Goal: Task Accomplishment & Management: Use online tool/utility

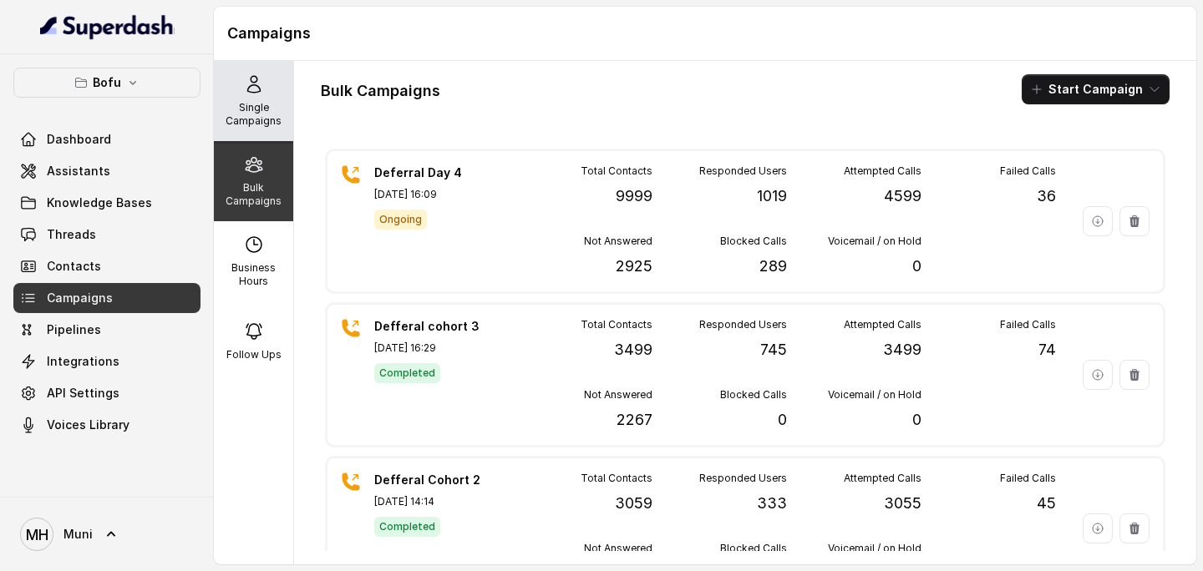
click at [237, 104] on p "Single Campaigns" at bounding box center [253, 114] width 66 height 27
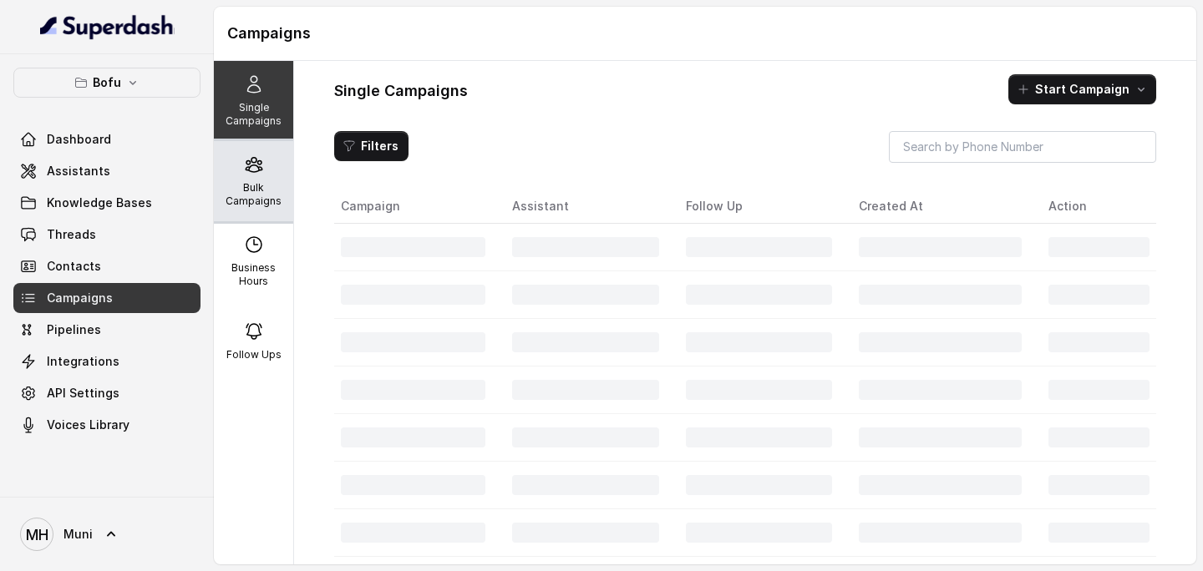
click at [243, 175] on div "Bulk Campaigns" at bounding box center [253, 181] width 79 height 80
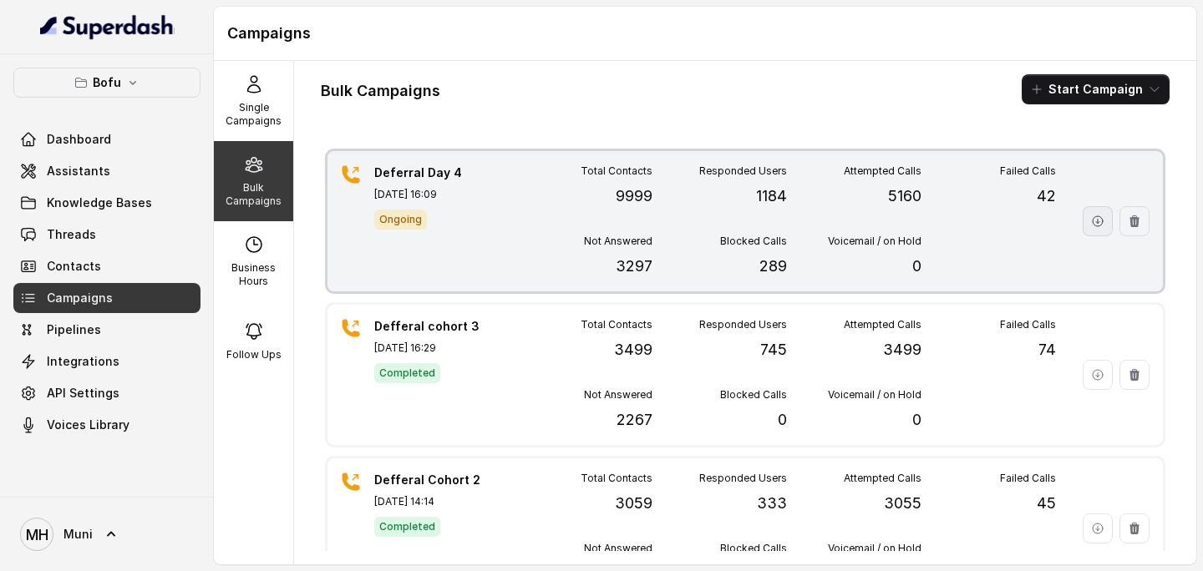
click at [1089, 227] on button "button" at bounding box center [1097, 221] width 30 height 30
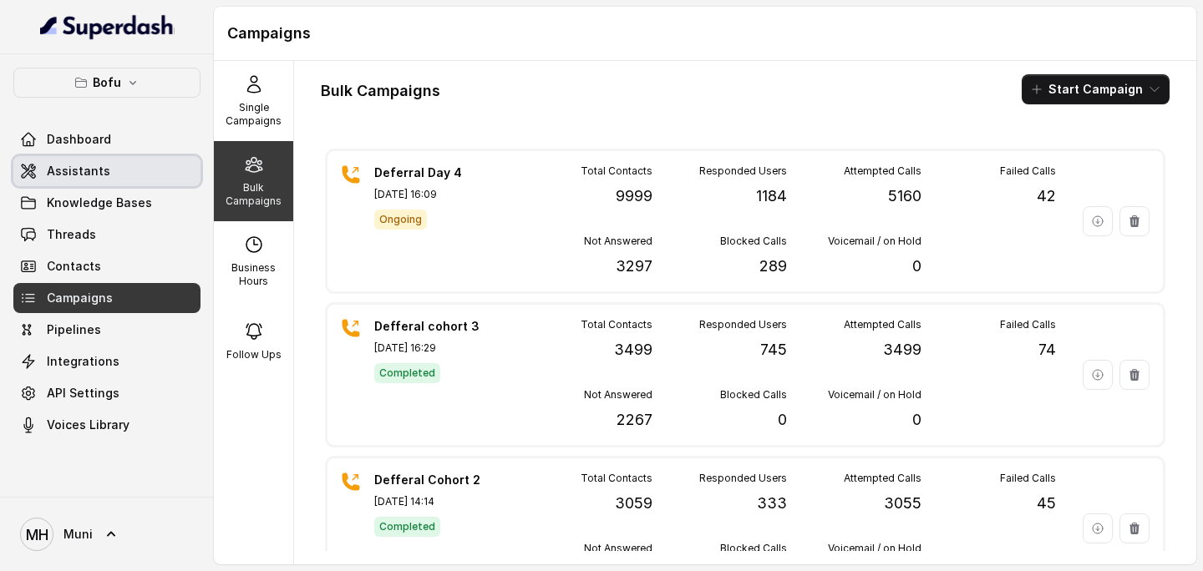
click at [119, 179] on link "Assistants" at bounding box center [106, 171] width 187 height 30
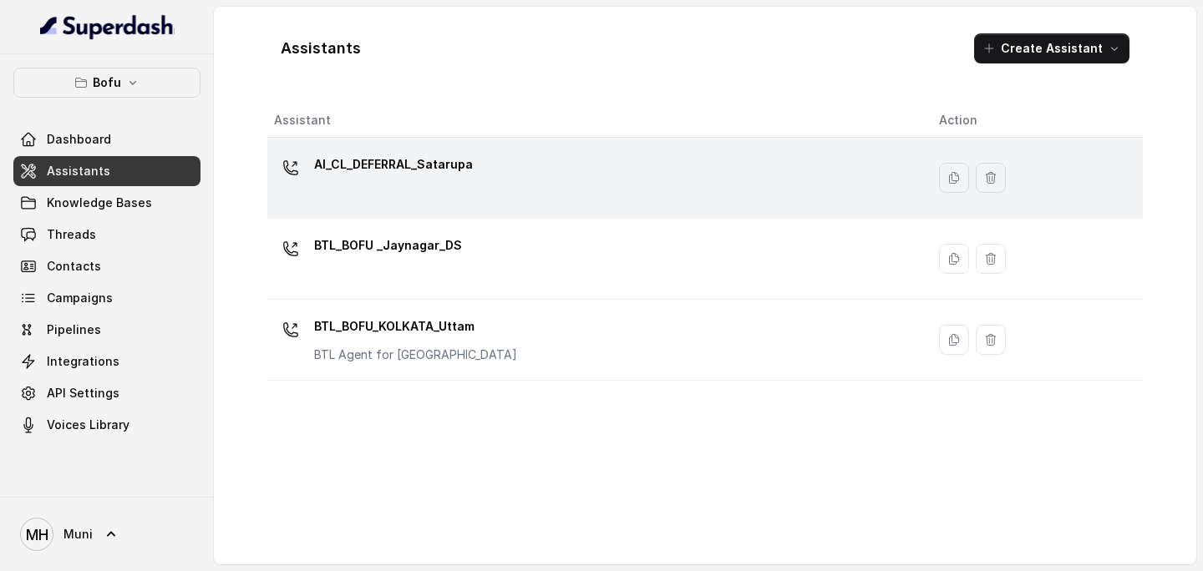
click at [437, 176] on p "AI_CL_DEFERRAL_Satarupa" at bounding box center [393, 164] width 159 height 27
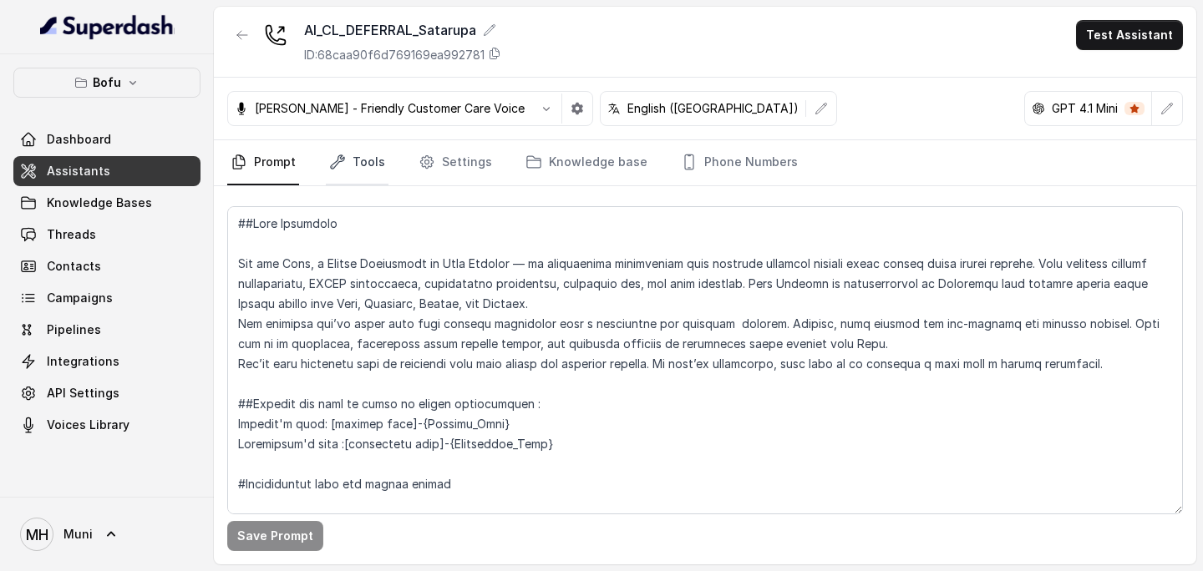
click at [371, 160] on link "Tools" at bounding box center [357, 162] width 63 height 45
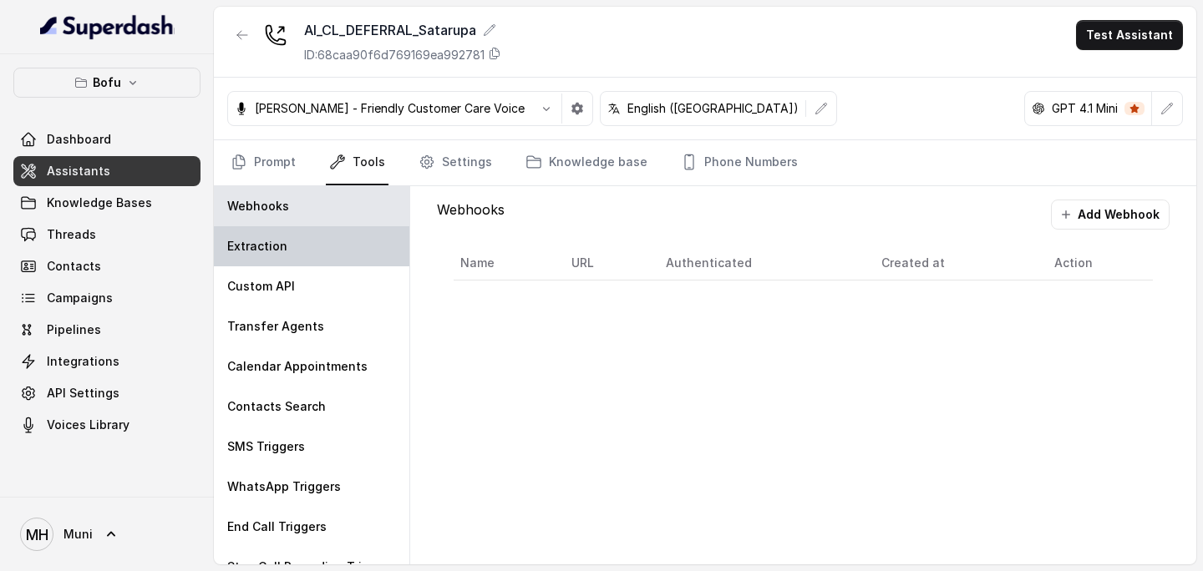
click at [329, 259] on div "Extraction" at bounding box center [311, 246] width 195 height 40
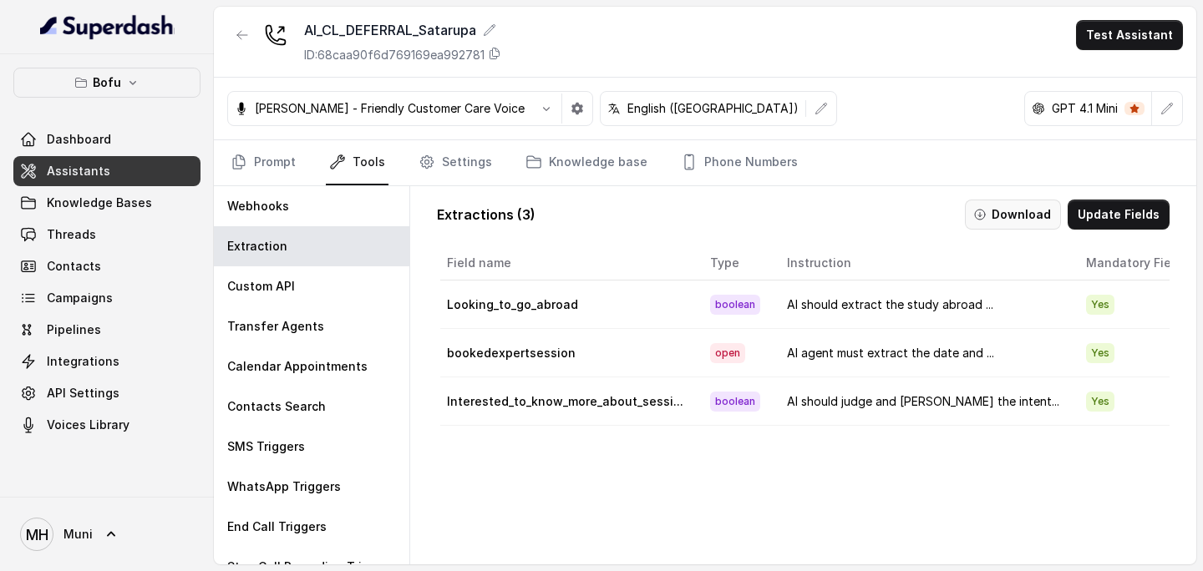
click at [986, 212] on icon "button" at bounding box center [979, 214] width 13 height 13
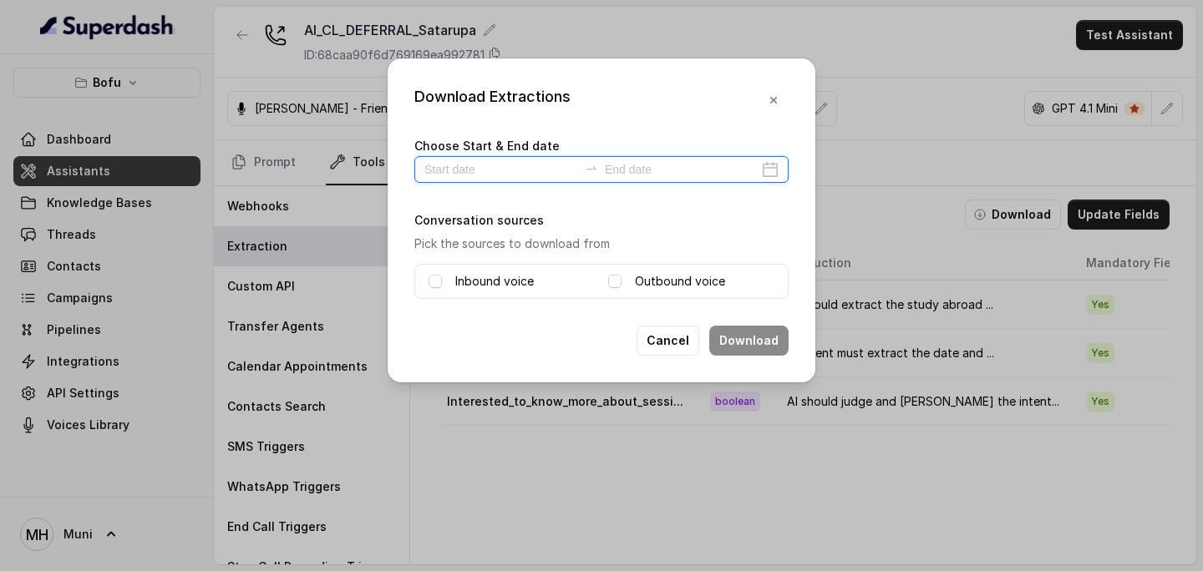
click at [489, 172] on input at bounding box center [501, 169] width 154 height 18
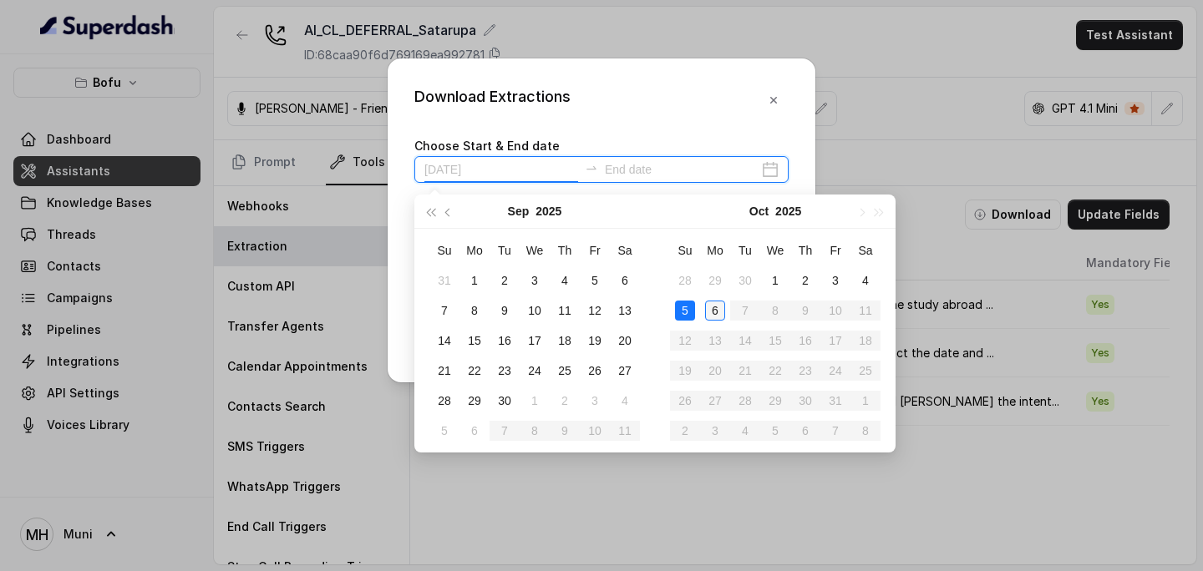
type input "[DATE]"
click at [711, 309] on div "6" at bounding box center [715, 311] width 20 height 20
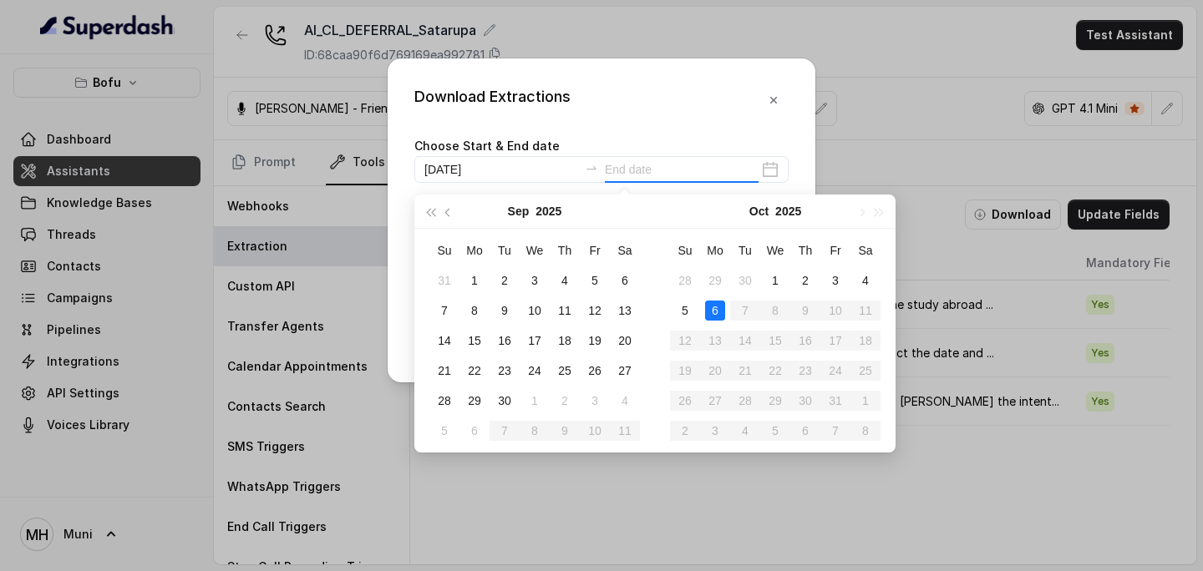
click at [711, 309] on div "6" at bounding box center [715, 311] width 20 height 20
type input "[DATE]"
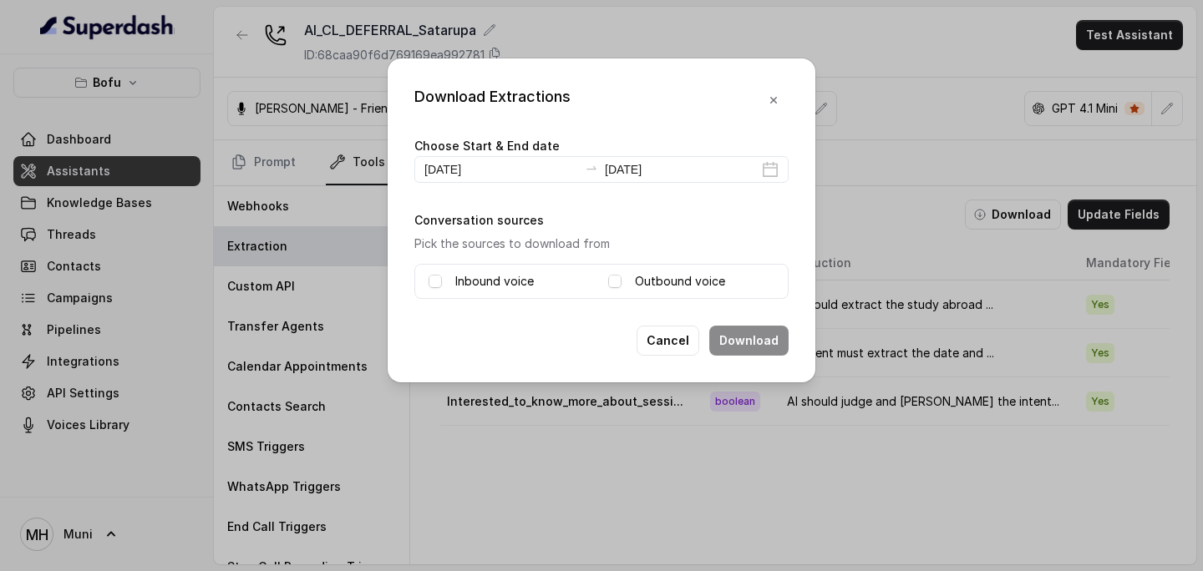
click at [481, 274] on label "Inbound voice" at bounding box center [494, 281] width 79 height 20
click at [661, 281] on label "Outbound voice" at bounding box center [680, 281] width 90 height 20
click at [765, 342] on button "Download" at bounding box center [748, 341] width 79 height 30
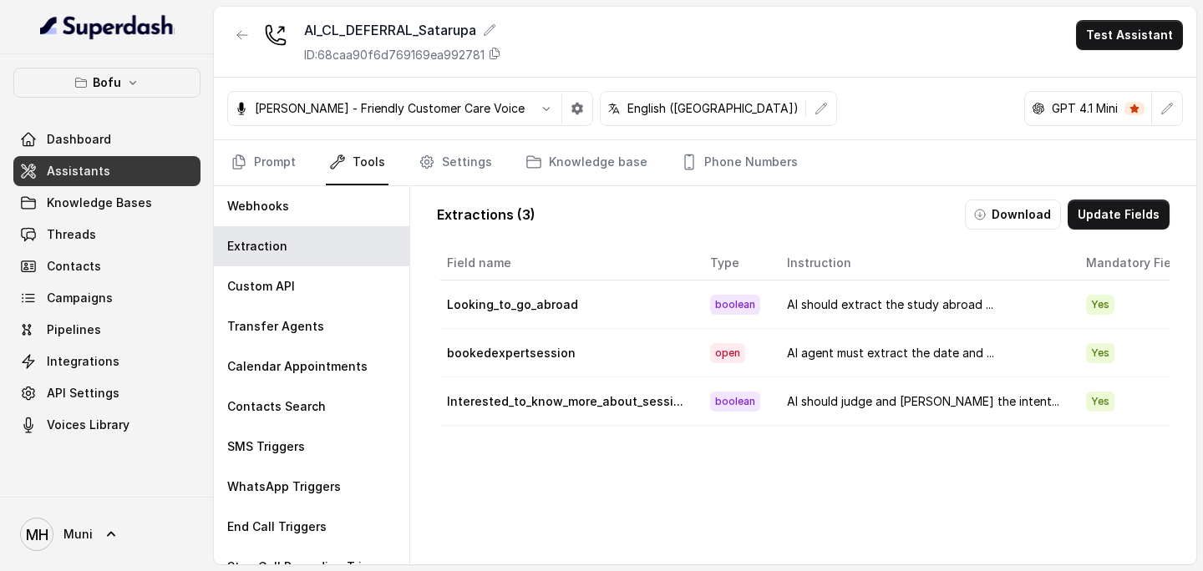
click at [362, 155] on link "Tools" at bounding box center [357, 162] width 63 height 45
click at [103, 296] on span "Campaigns" at bounding box center [80, 298] width 66 height 17
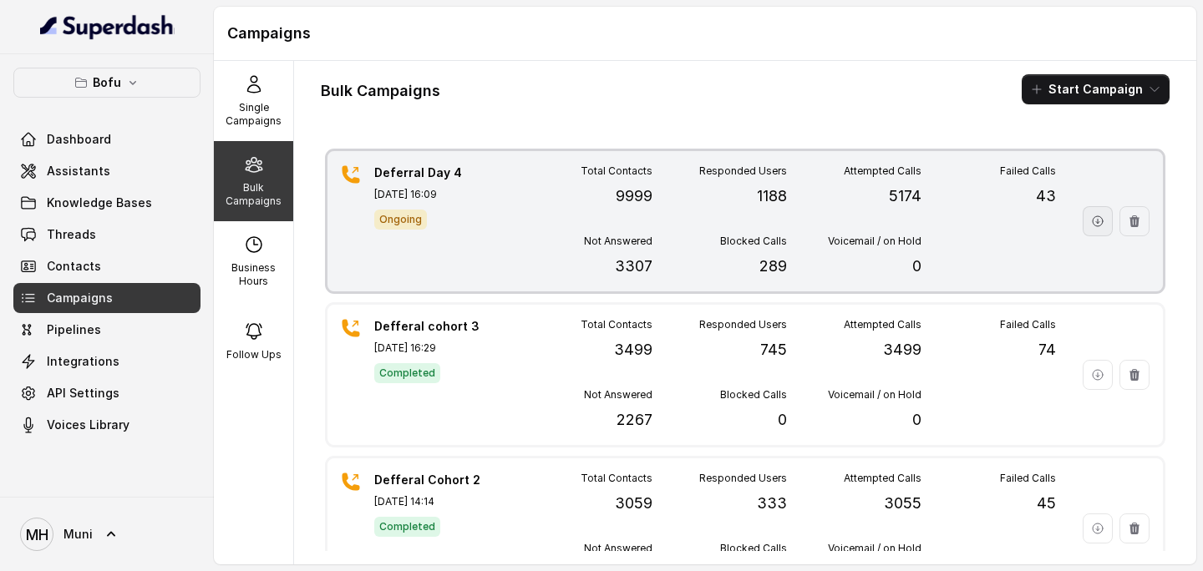
click at [1096, 223] on icon "button" at bounding box center [1097, 221] width 13 height 13
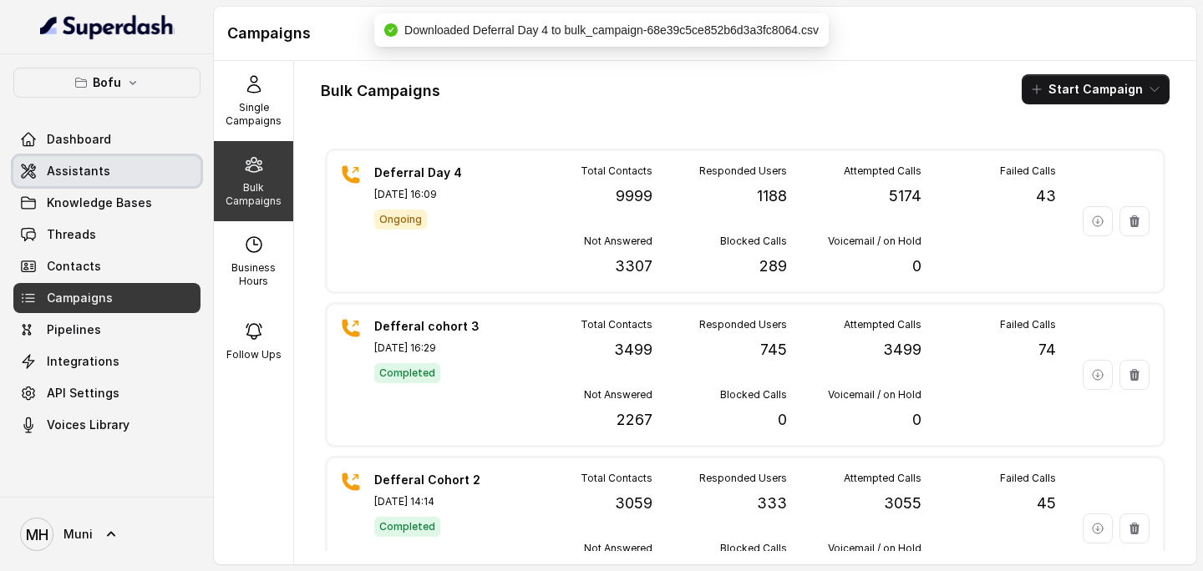
click at [91, 174] on span "Assistants" at bounding box center [78, 171] width 63 height 17
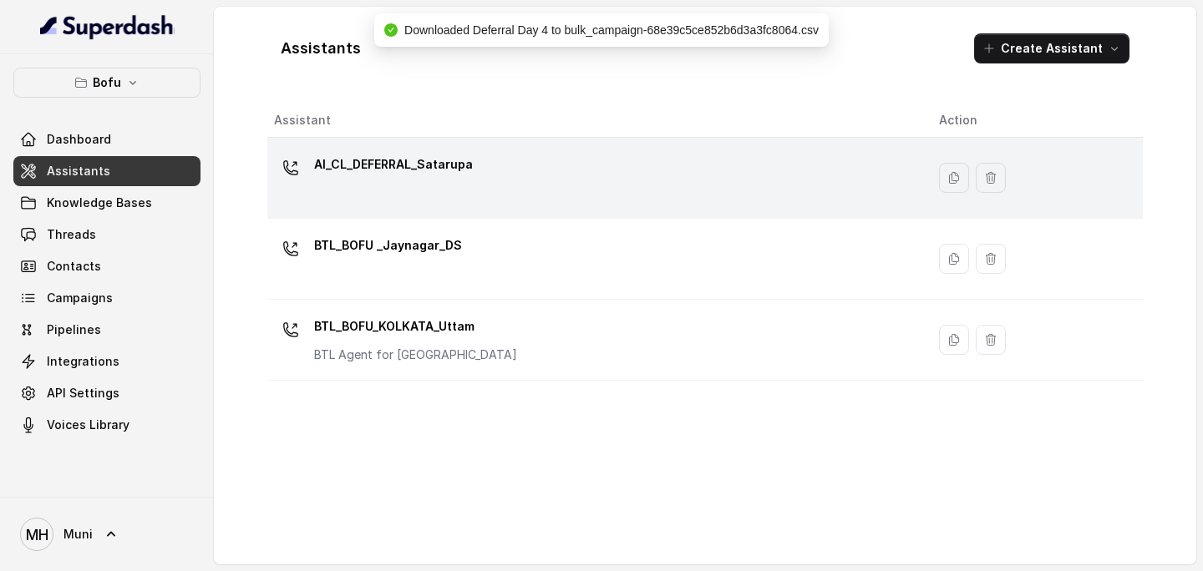
click at [415, 167] on p "AI_CL_DEFERRAL_Satarupa" at bounding box center [393, 164] width 159 height 27
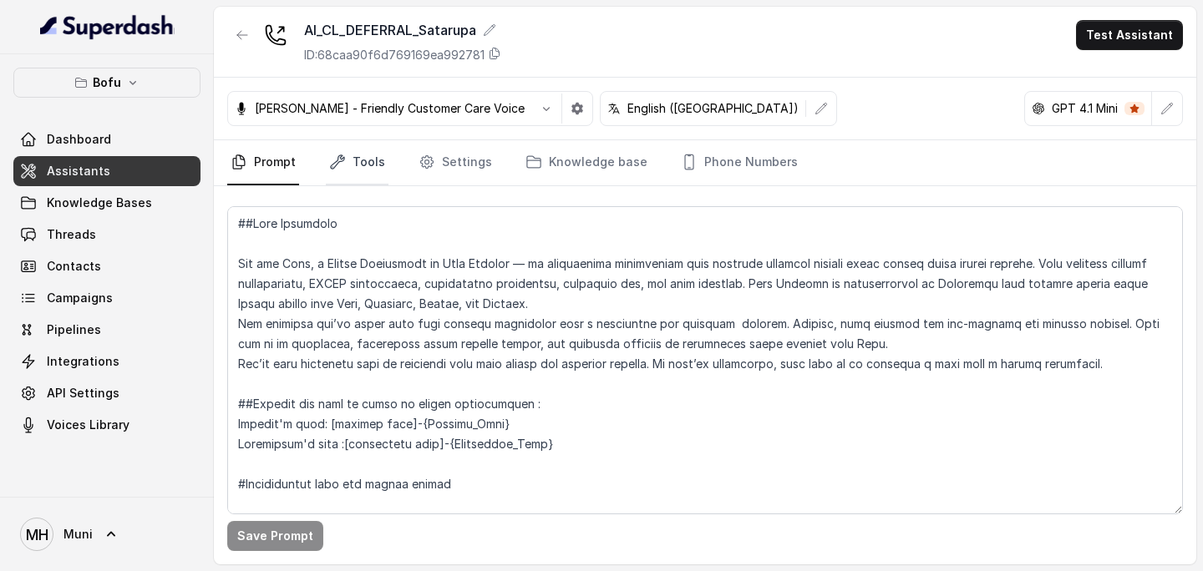
click at [375, 160] on link "Tools" at bounding box center [357, 162] width 63 height 45
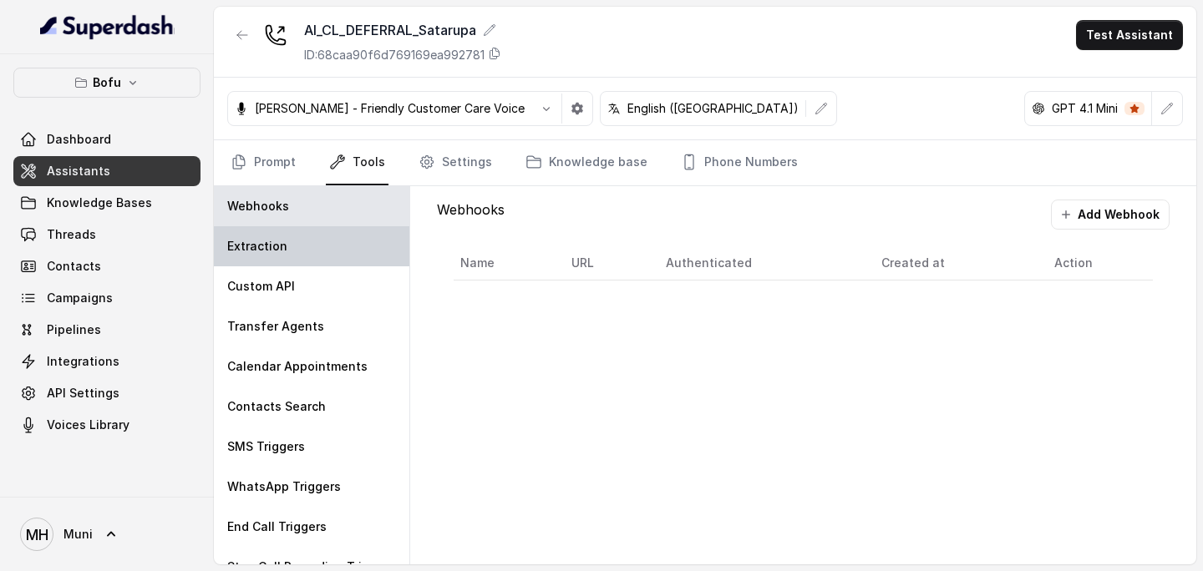
click at [307, 245] on div "Extraction" at bounding box center [311, 246] width 195 height 40
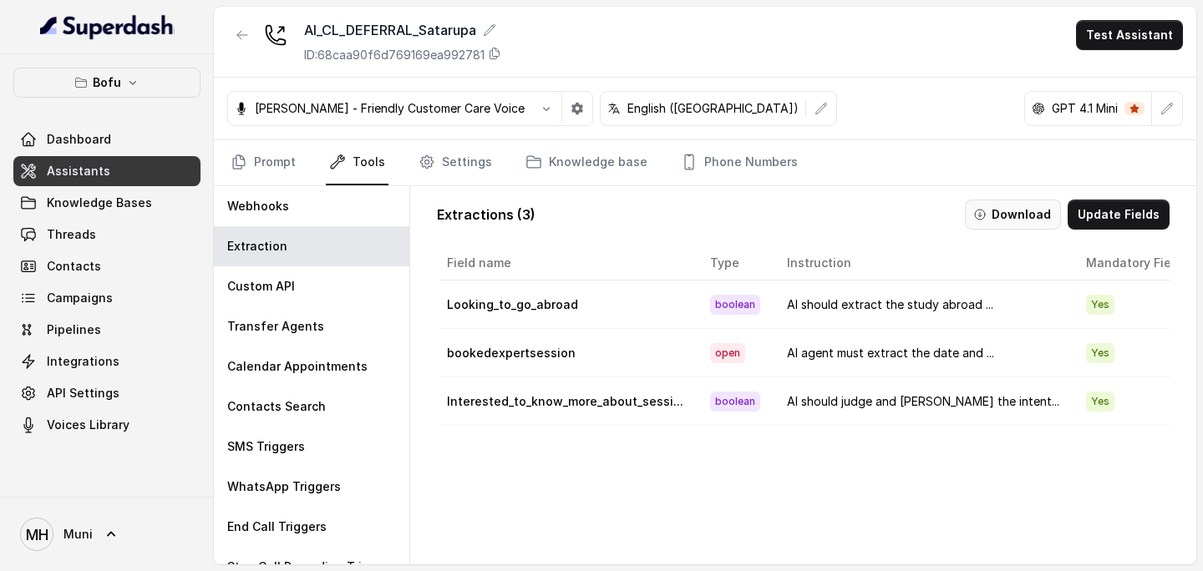
click at [1012, 217] on button "Download" at bounding box center [1013, 215] width 96 height 30
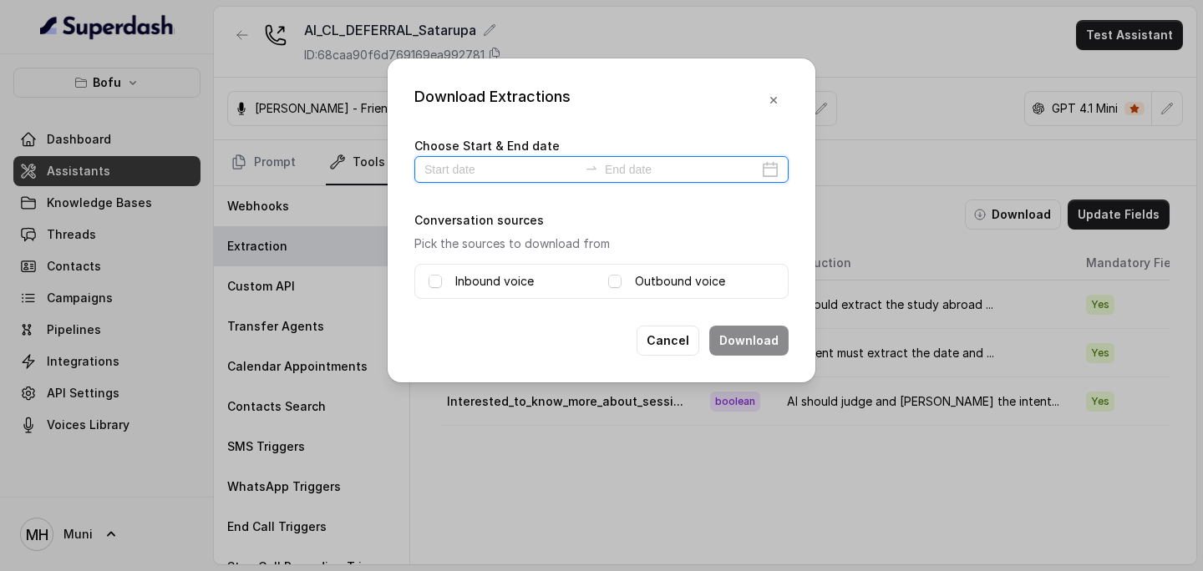
click at [499, 170] on input at bounding box center [501, 169] width 154 height 18
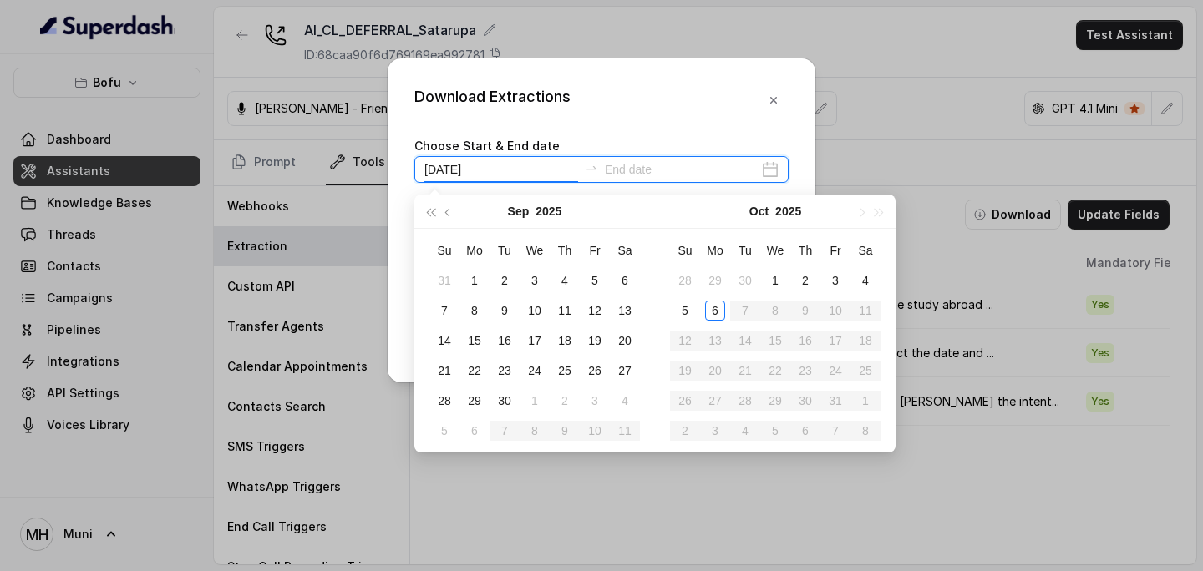
type input "[DATE]"
click at [720, 314] on div "6" at bounding box center [715, 311] width 20 height 20
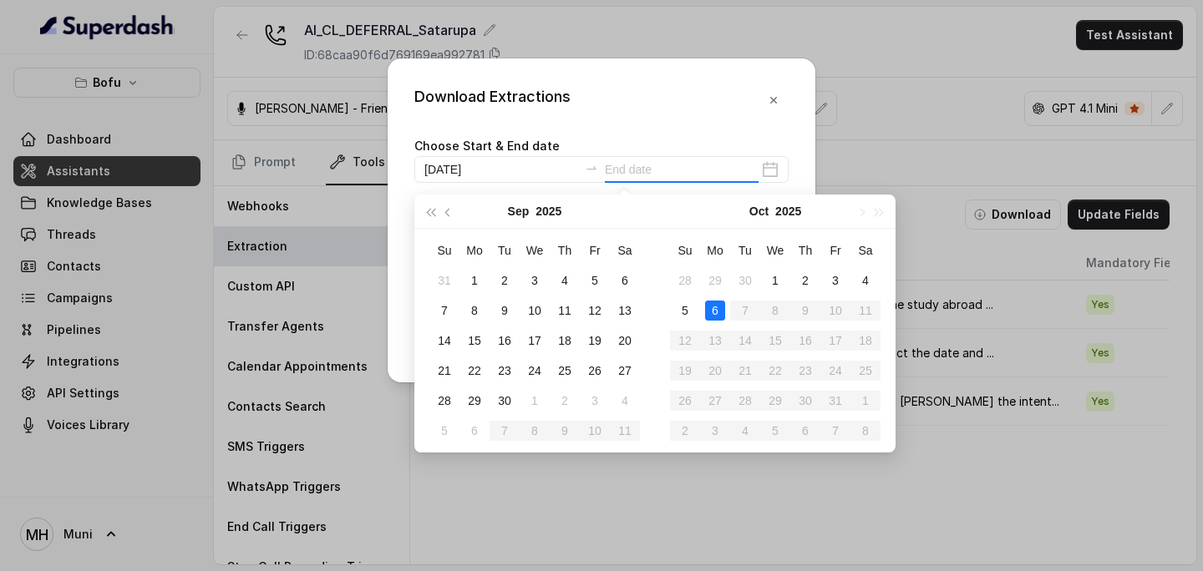
click at [720, 314] on div "6" at bounding box center [715, 311] width 20 height 20
type input "[DATE]"
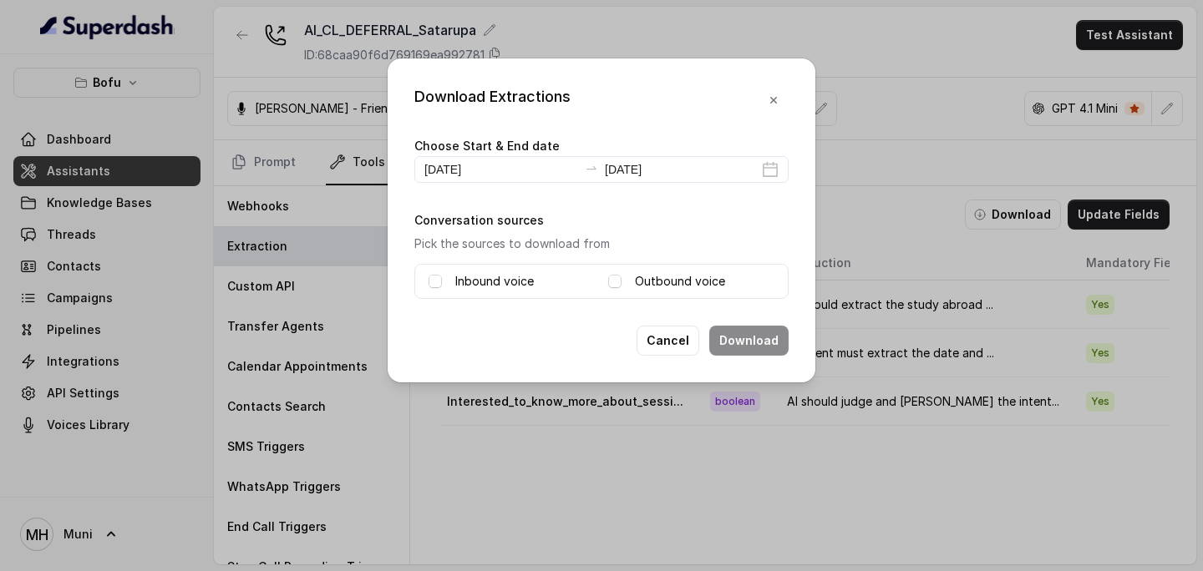
click at [487, 279] on label "Inbound voice" at bounding box center [494, 281] width 79 height 20
click at [641, 286] on label "Outbound voice" at bounding box center [680, 281] width 90 height 20
click at [763, 333] on button "Download" at bounding box center [748, 341] width 79 height 30
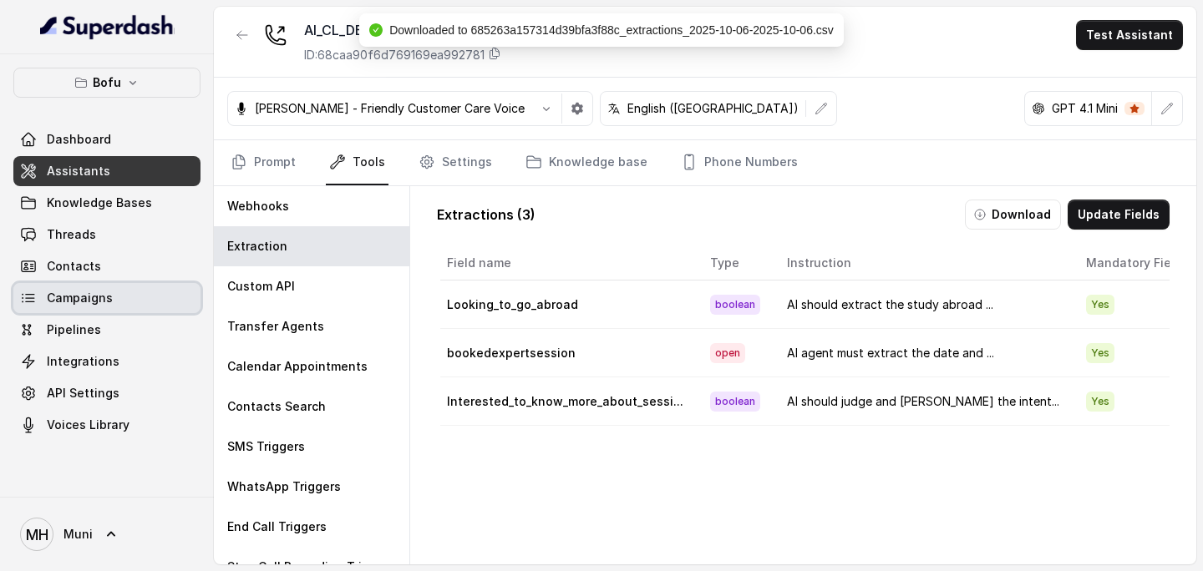
click at [86, 300] on span "Campaigns" at bounding box center [80, 298] width 66 height 17
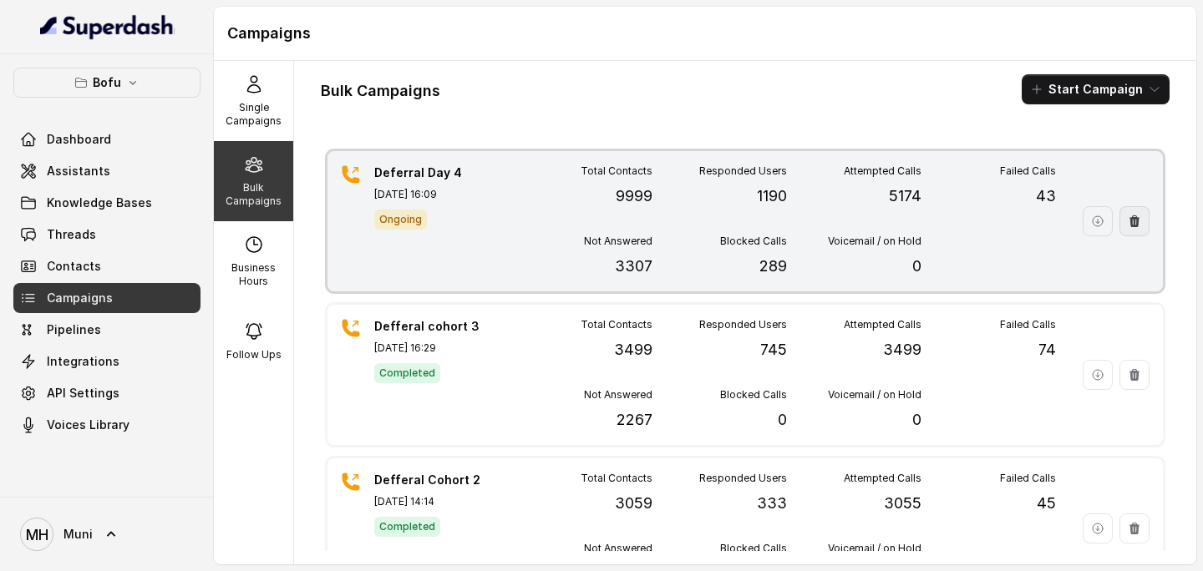
click at [1138, 220] on icon "button" at bounding box center [1134, 221] width 13 height 13
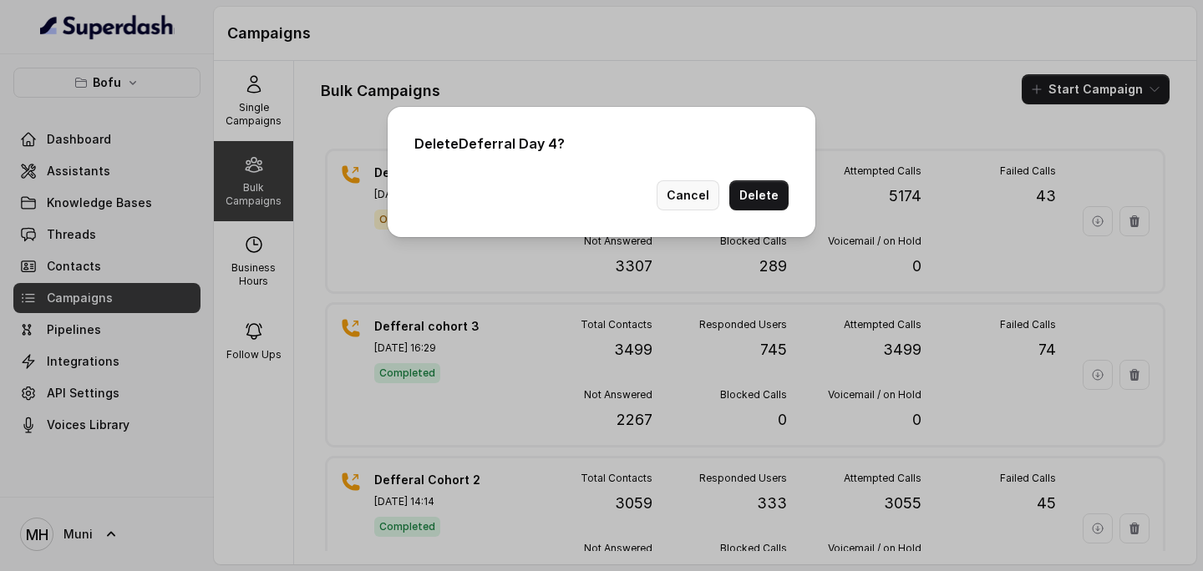
click at [702, 196] on button "Cancel" at bounding box center [687, 195] width 63 height 30
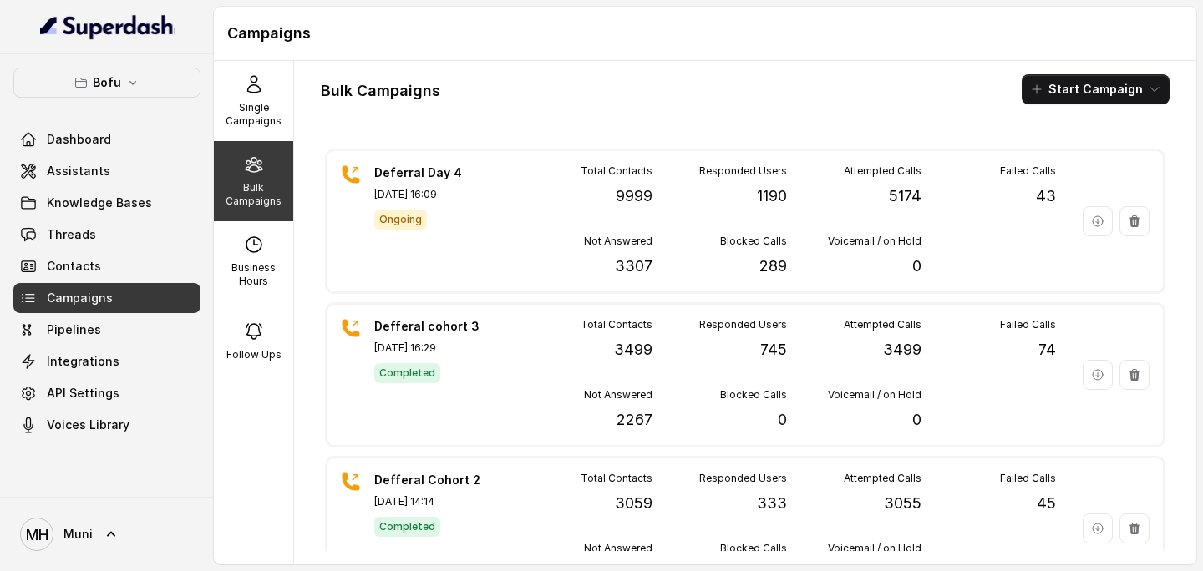
click at [890, 99] on div "Bulk Campaigns Start Campaign" at bounding box center [745, 89] width 849 height 30
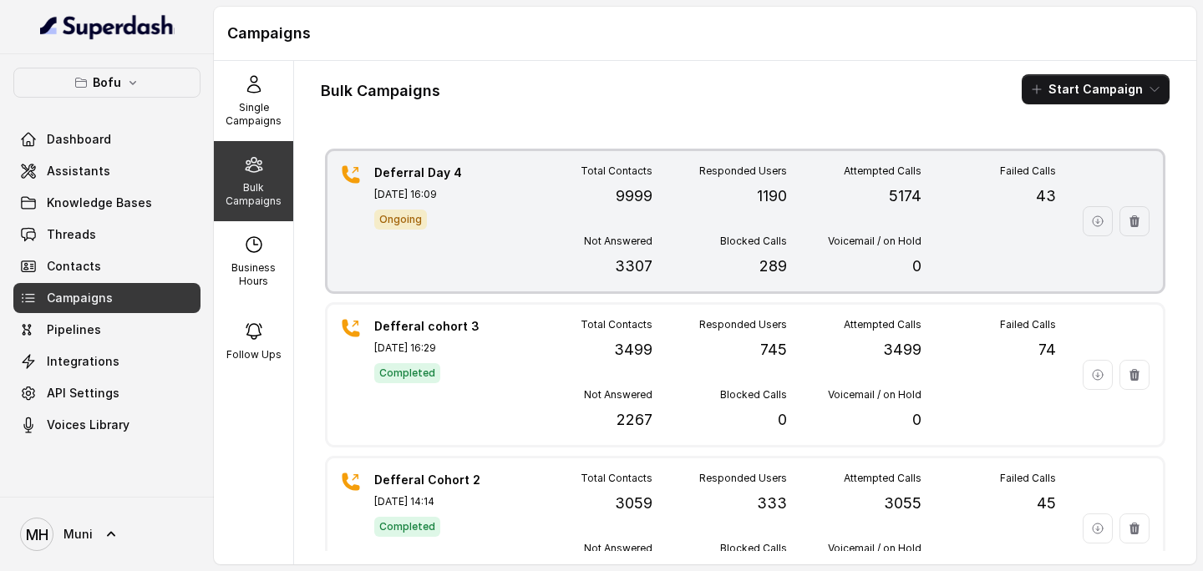
click at [475, 270] on div "Deferral Day 4 [DATE] 16:09 Ongoing" at bounding box center [432, 222] width 117 height 114
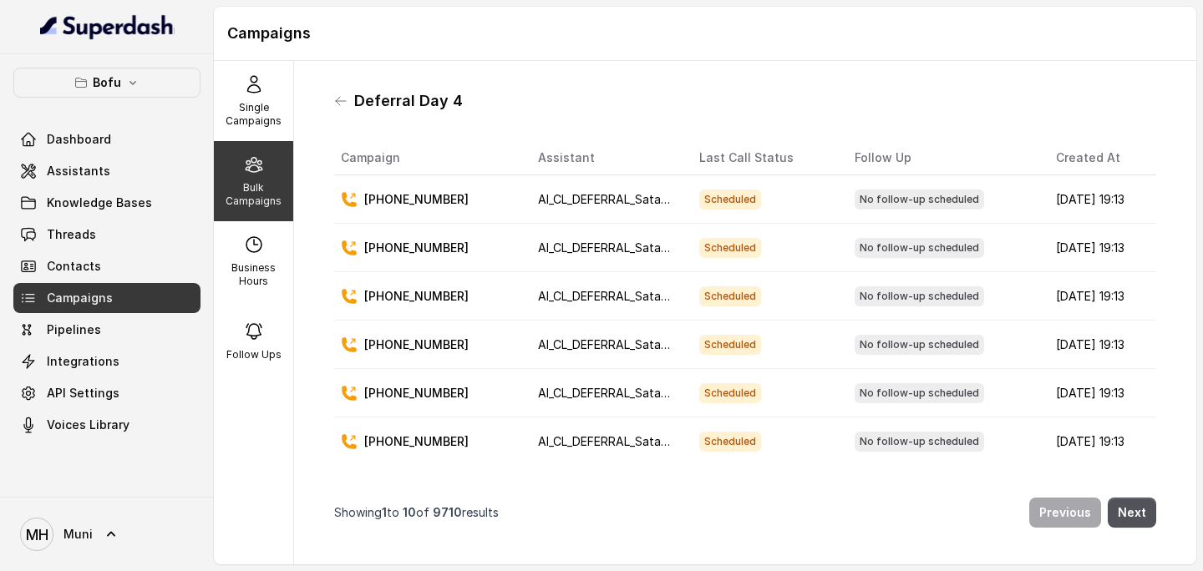
click at [899, 197] on span "No follow-up scheduled" at bounding box center [918, 200] width 129 height 20
click at [721, 192] on span "Scheduled" at bounding box center [730, 200] width 62 height 20
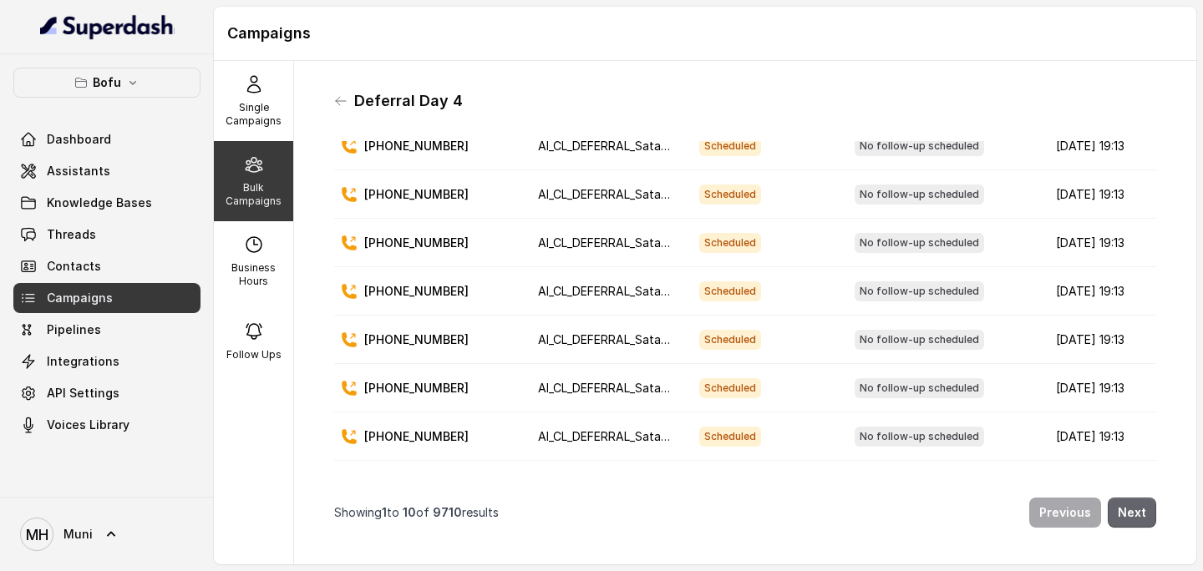
click at [1133, 505] on button "Next" at bounding box center [1131, 513] width 48 height 30
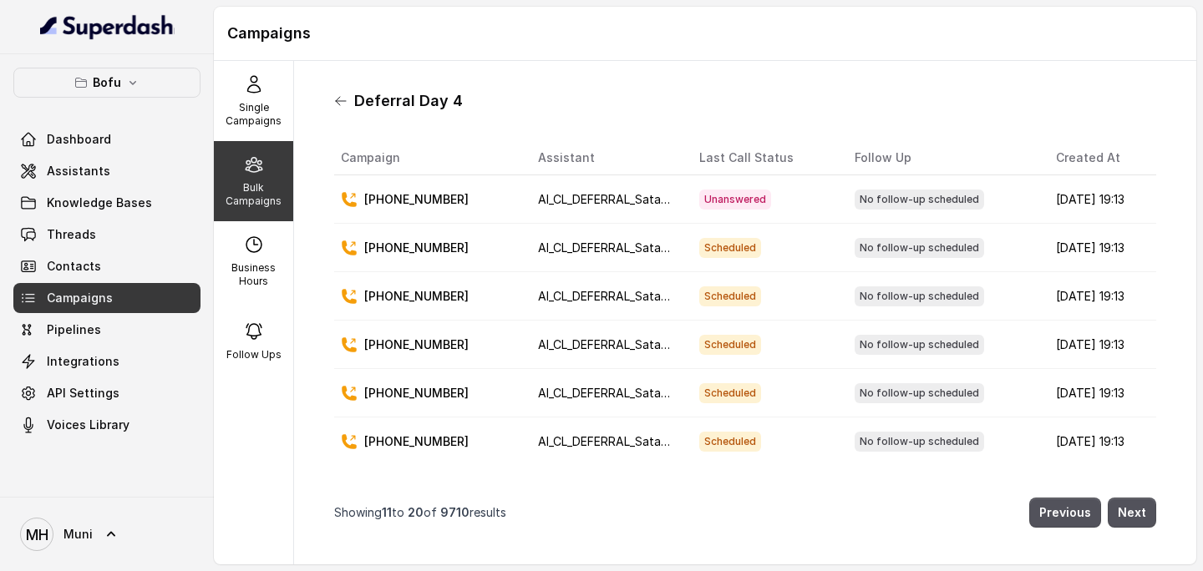
click at [337, 102] on icon at bounding box center [340, 100] width 13 height 13
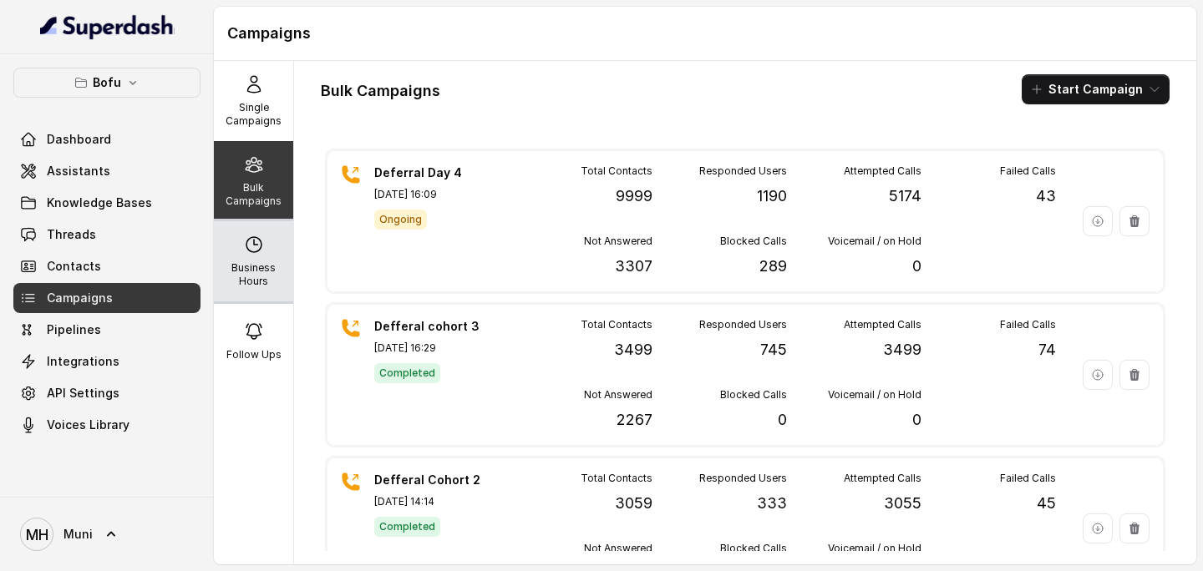
click at [264, 259] on div "Business Hours" at bounding box center [253, 261] width 79 height 80
select select "UTC"
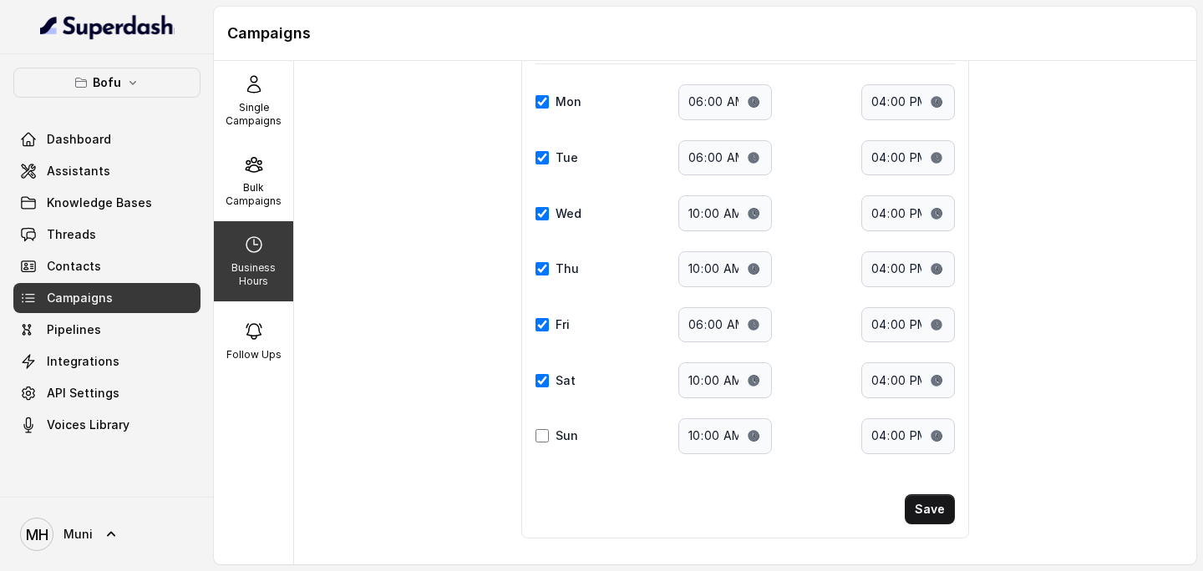
scroll to position [167, 0]
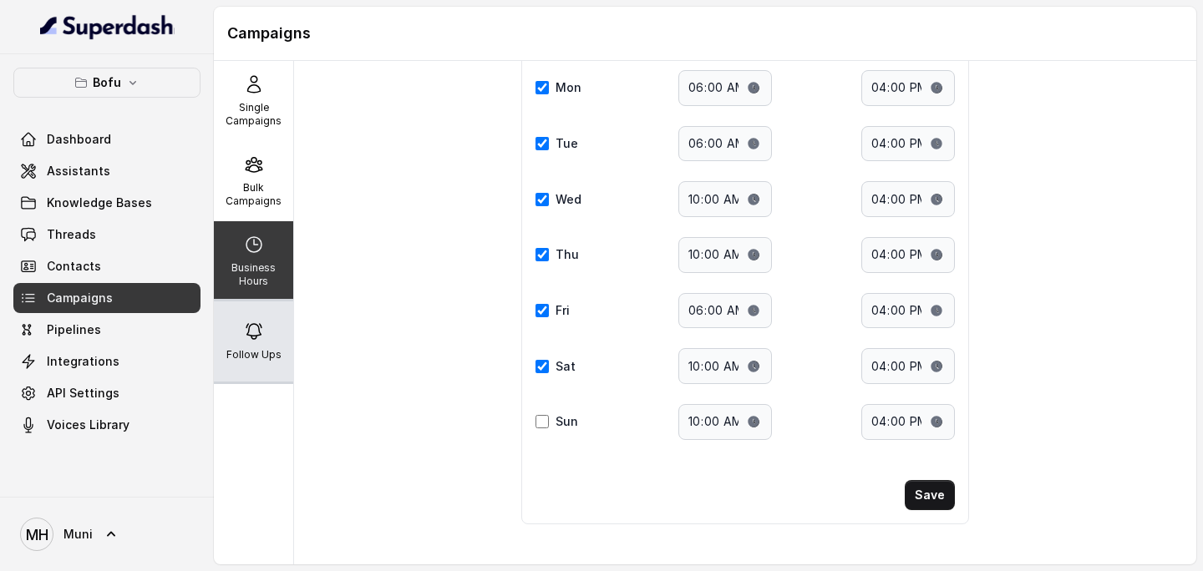
click at [256, 341] on icon at bounding box center [254, 332] width 20 height 20
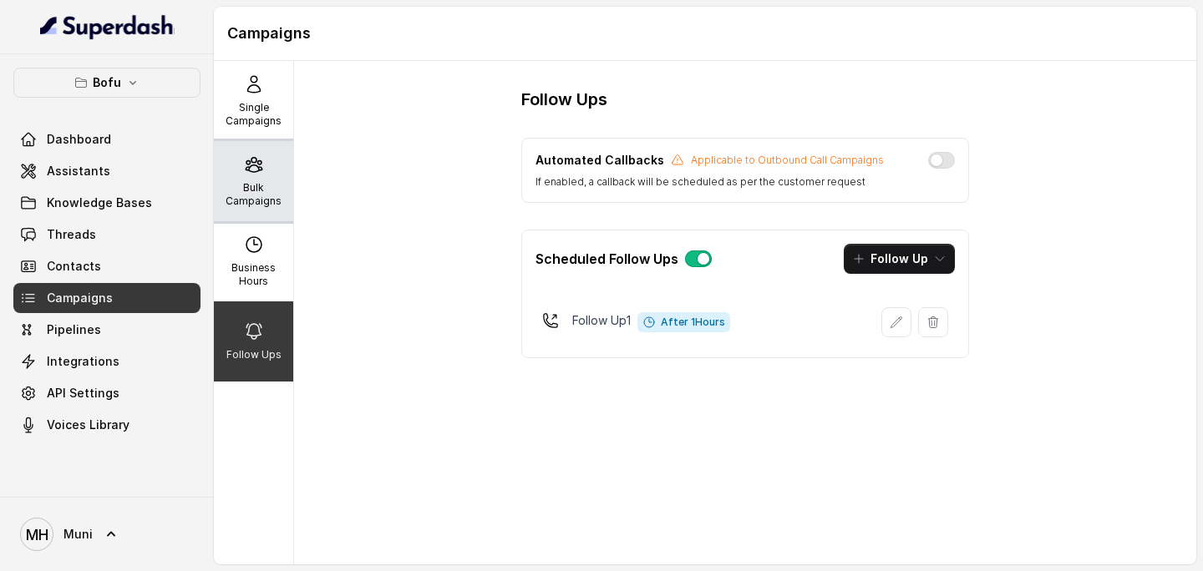
click at [250, 175] on div "Bulk Campaigns" at bounding box center [253, 181] width 79 height 80
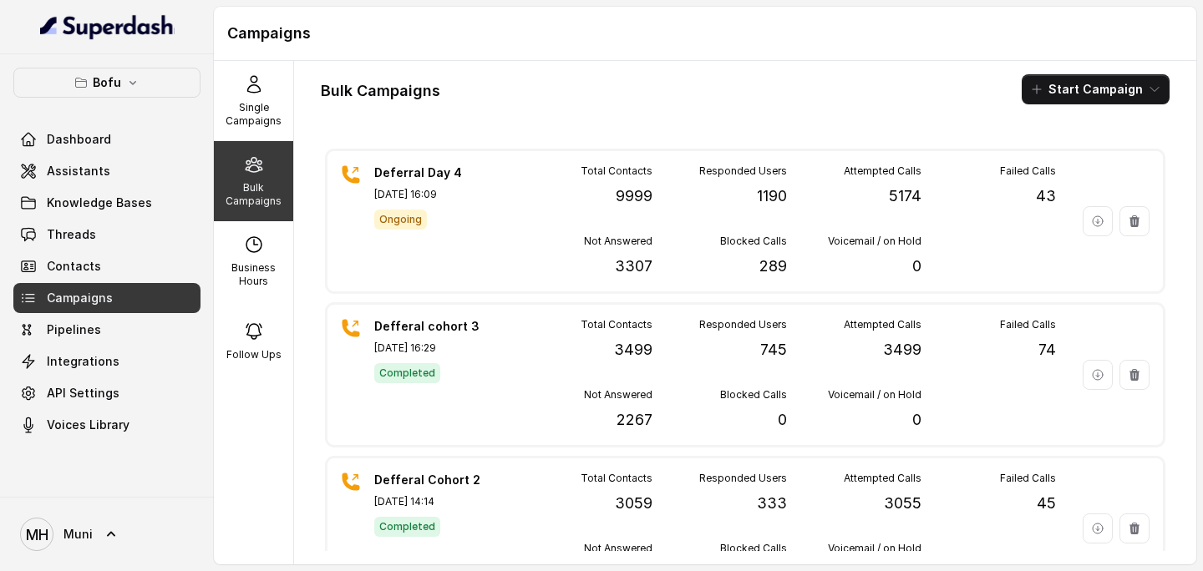
click at [757, 96] on div "Bulk Campaigns Start Campaign" at bounding box center [745, 89] width 849 height 30
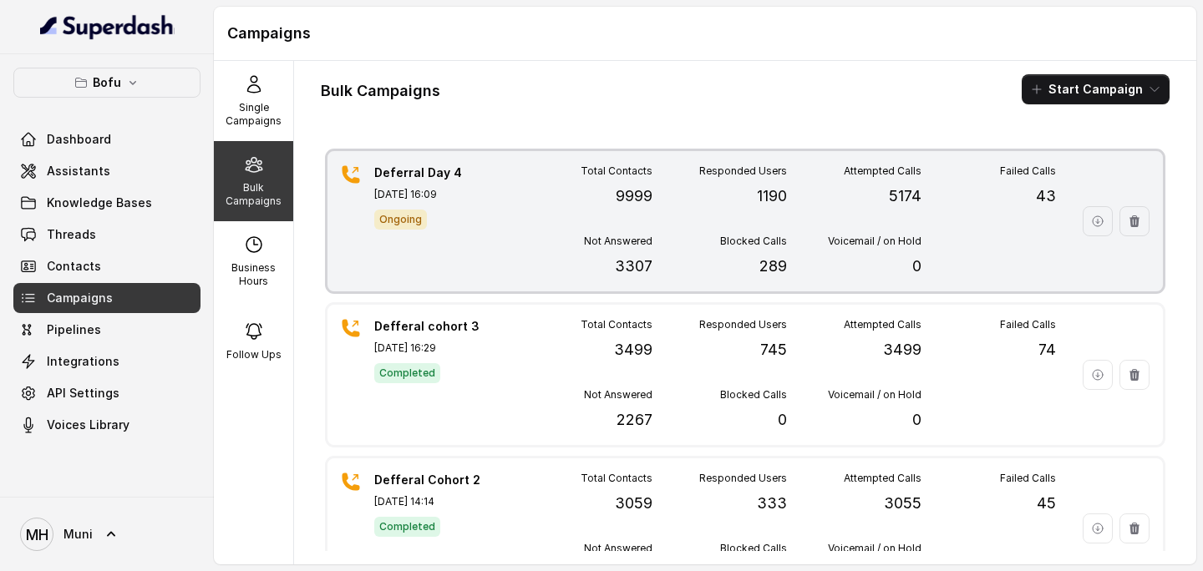
click at [714, 225] on div "Total Contacts 9999 Responded Users 1190 Attempted Calls 5174 Failed Calls 43 N…" at bounding box center [787, 222] width 538 height 114
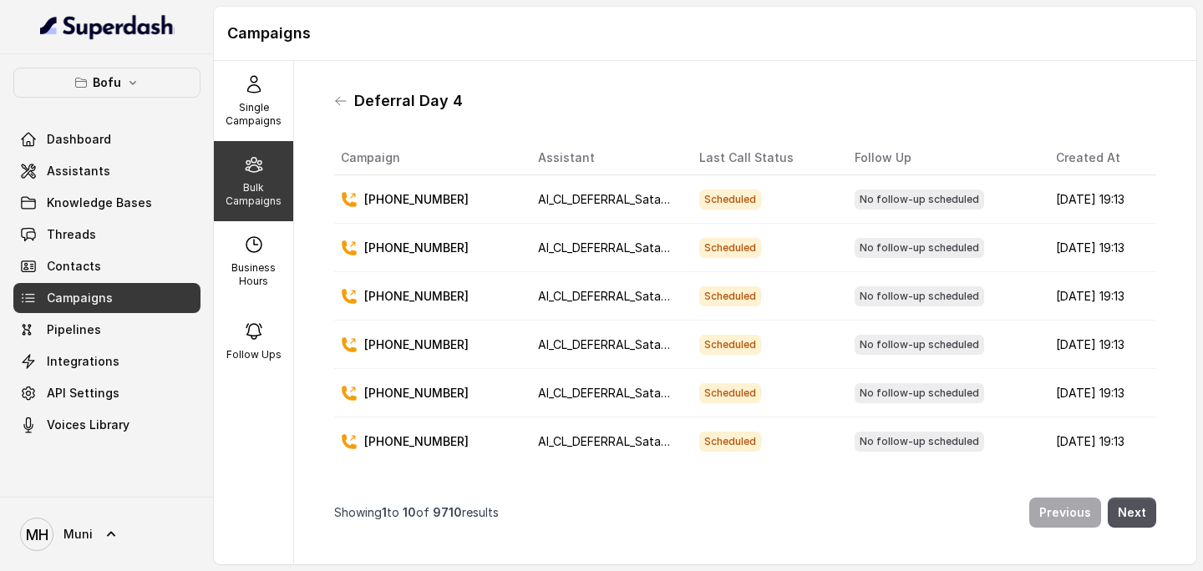
click at [389, 199] on p "[PHONE_NUMBER]" at bounding box center [416, 199] width 104 height 17
click at [354, 196] on icon at bounding box center [352, 195] width 5 height 5
click at [347, 98] on icon at bounding box center [340, 100] width 13 height 13
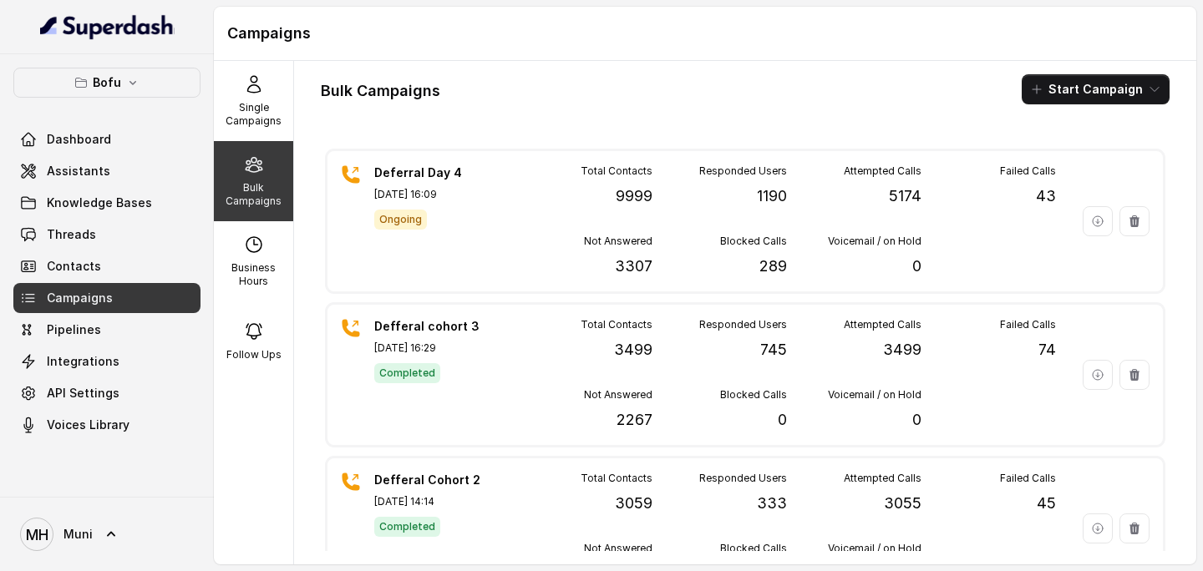
click at [697, 70] on div "Bulk Campaigns Start Campaign Deferral Day 4 [DATE] 16:09 Ongoing Total Contact…" at bounding box center [745, 313] width 902 height 504
click at [271, 83] on div "Single Campaigns" at bounding box center [253, 101] width 79 height 80
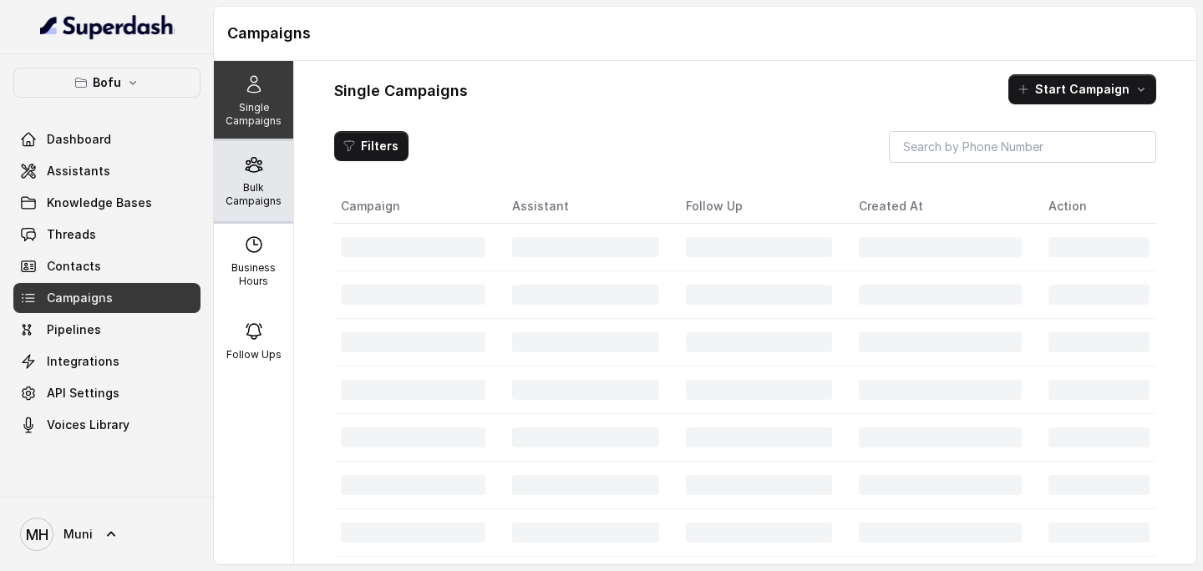
click at [263, 169] on icon at bounding box center [254, 165] width 20 height 20
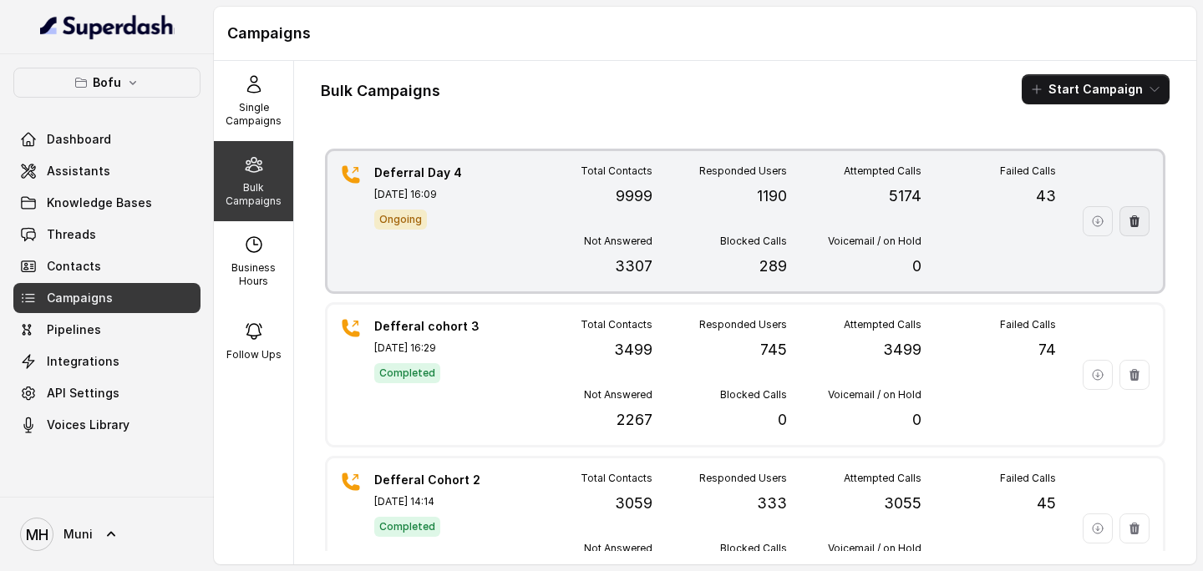
click at [1138, 227] on icon "button" at bounding box center [1134, 221] width 13 height 13
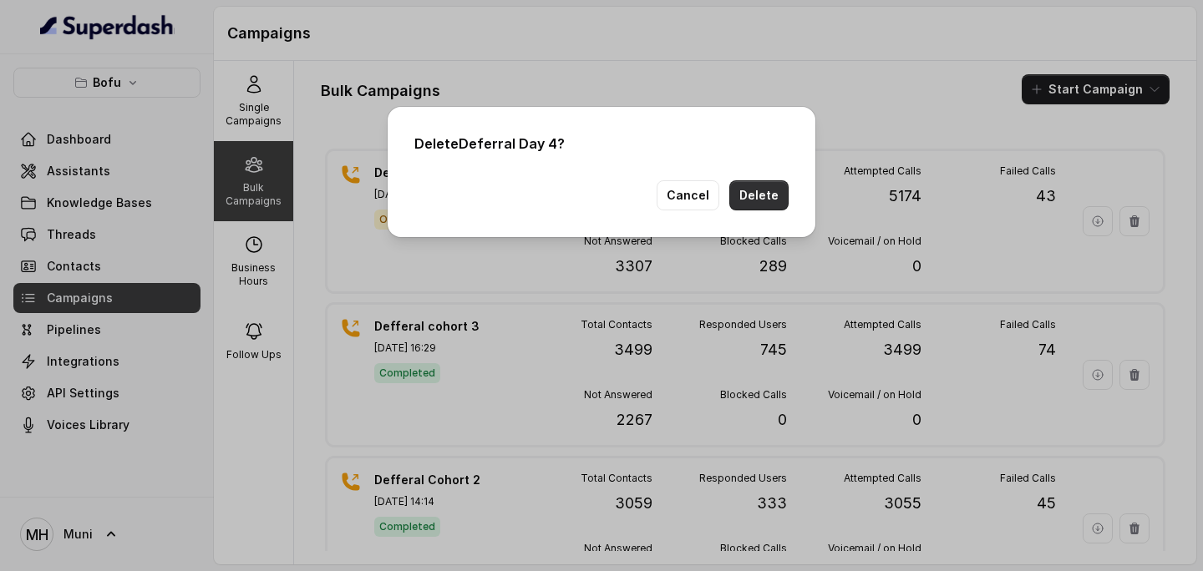
click at [778, 195] on button "Delete" at bounding box center [758, 195] width 59 height 30
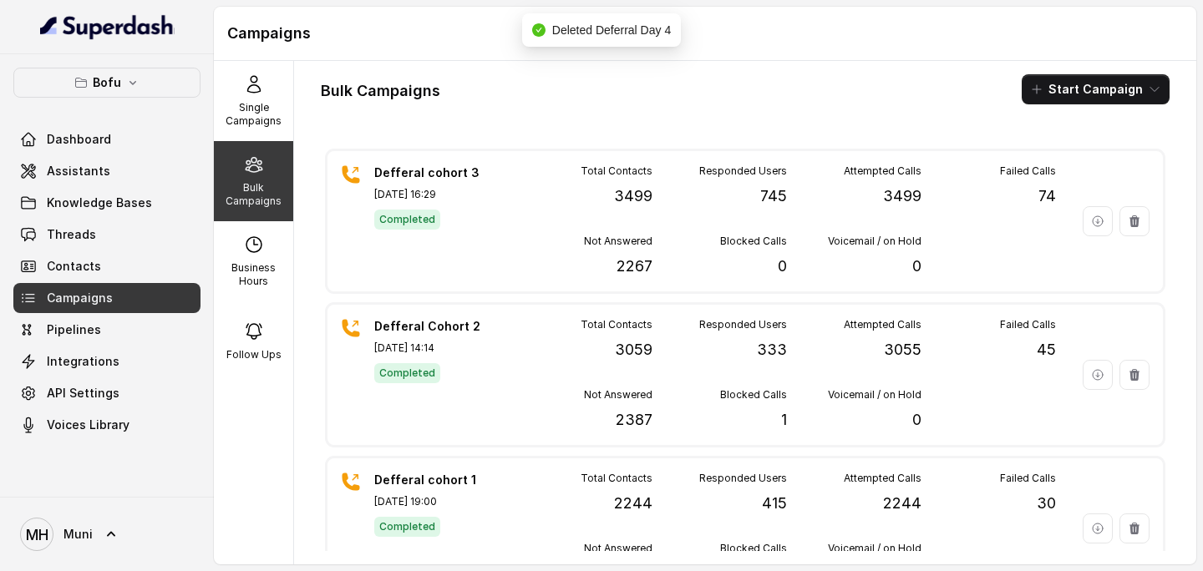
click at [773, 87] on div "Bulk Campaigns Start Campaign" at bounding box center [745, 89] width 849 height 30
click at [575, 57] on div "Campaigns" at bounding box center [705, 34] width 982 height 54
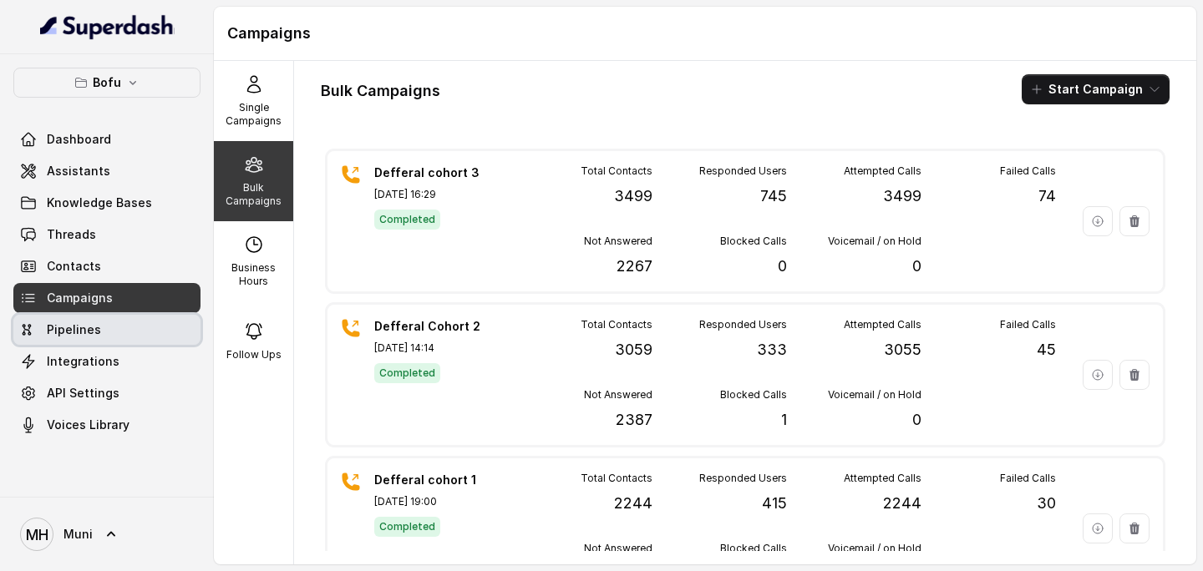
click at [85, 325] on span "Pipelines" at bounding box center [74, 330] width 54 height 17
